Goal: Information Seeking & Learning: Learn about a topic

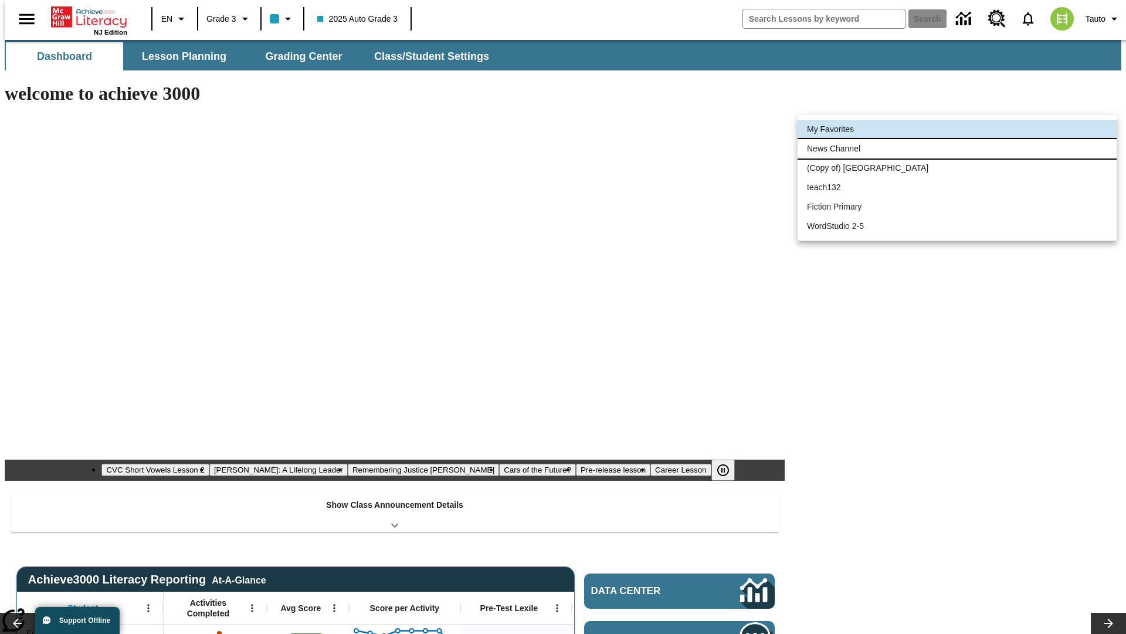
click at [958, 148] on li "News Channel" at bounding box center [957, 148] width 319 height 19
type input "120"
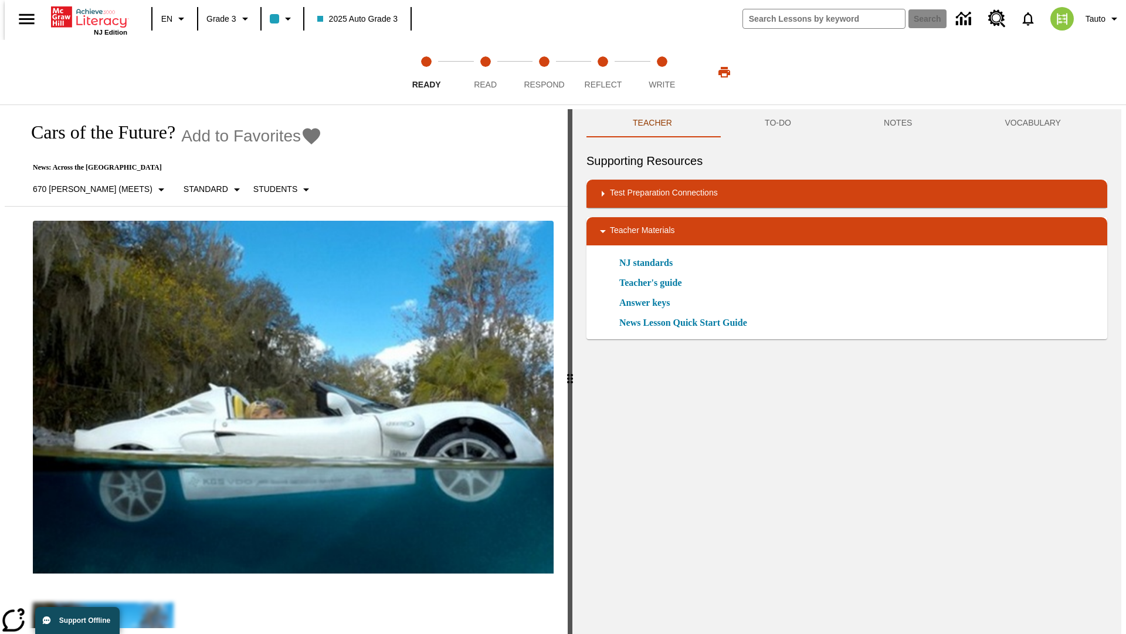
click at [303, 136] on icon "Add to Favorites - Cars of the Future?" at bounding box center [312, 136] width 18 height 16
